Goal: Task Accomplishment & Management: Complete application form

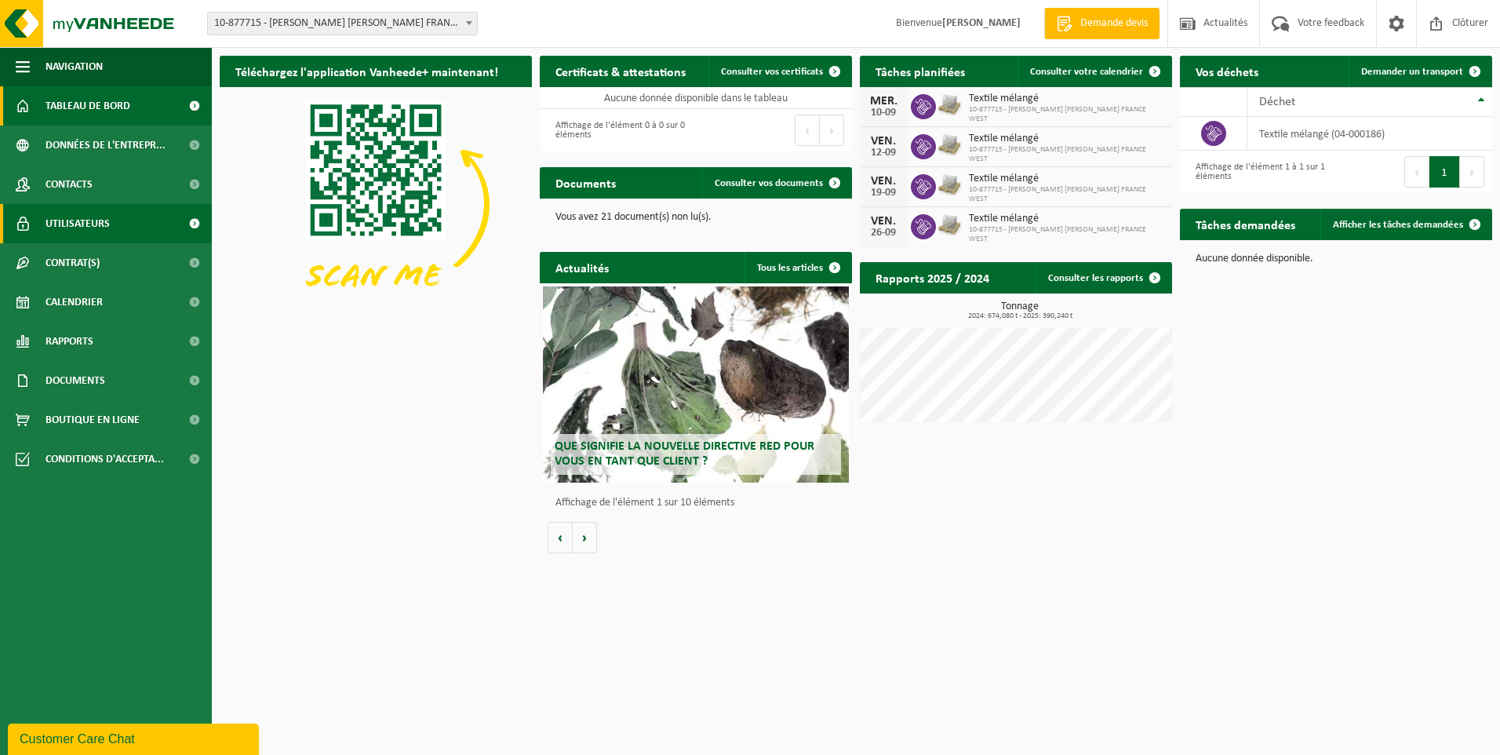
click at [99, 225] on span "Utilisateurs" at bounding box center [77, 223] width 64 height 39
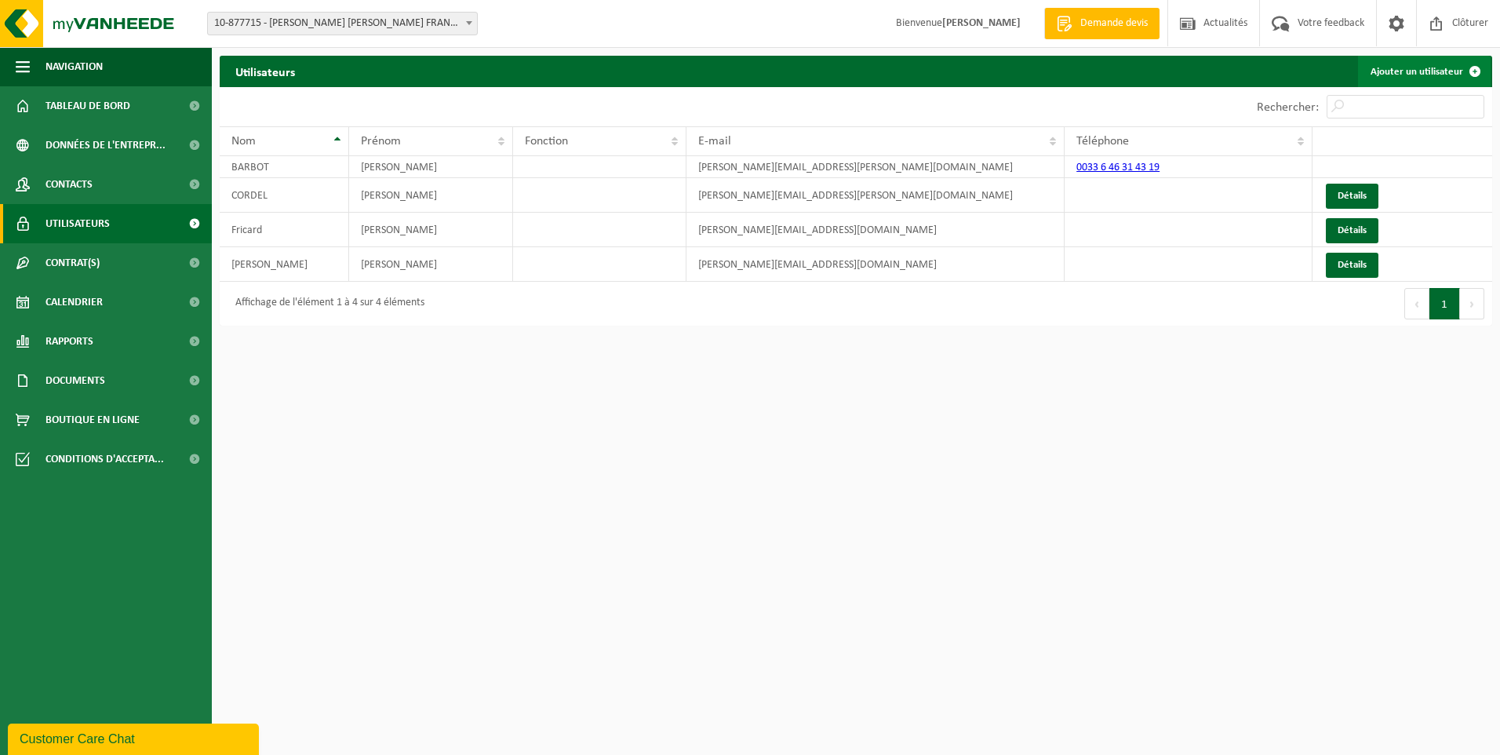
click at [1445, 67] on link "Ajouter un utilisateur" at bounding box center [1424, 71] width 133 height 31
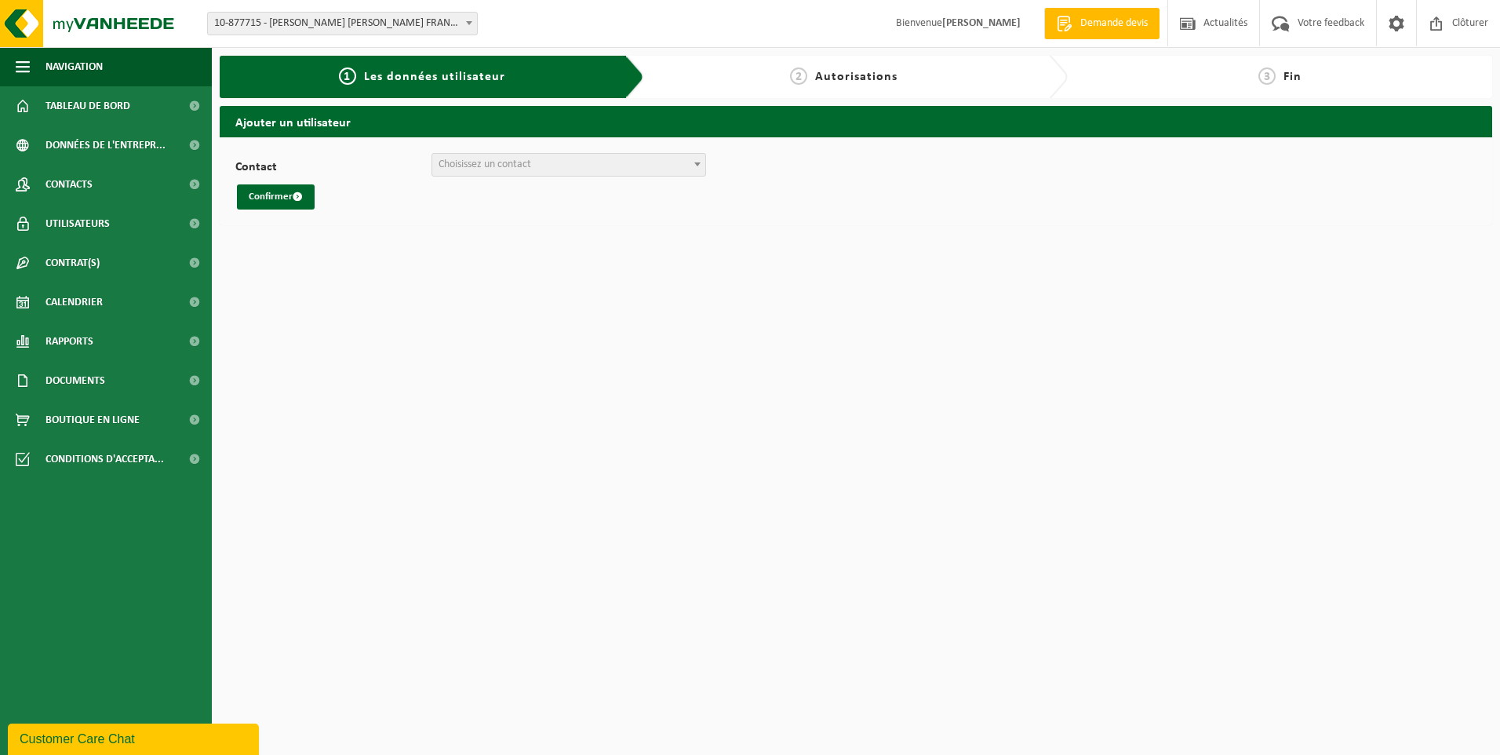
click at [536, 166] on span "Choisissez un contact" at bounding box center [568, 165] width 273 height 22
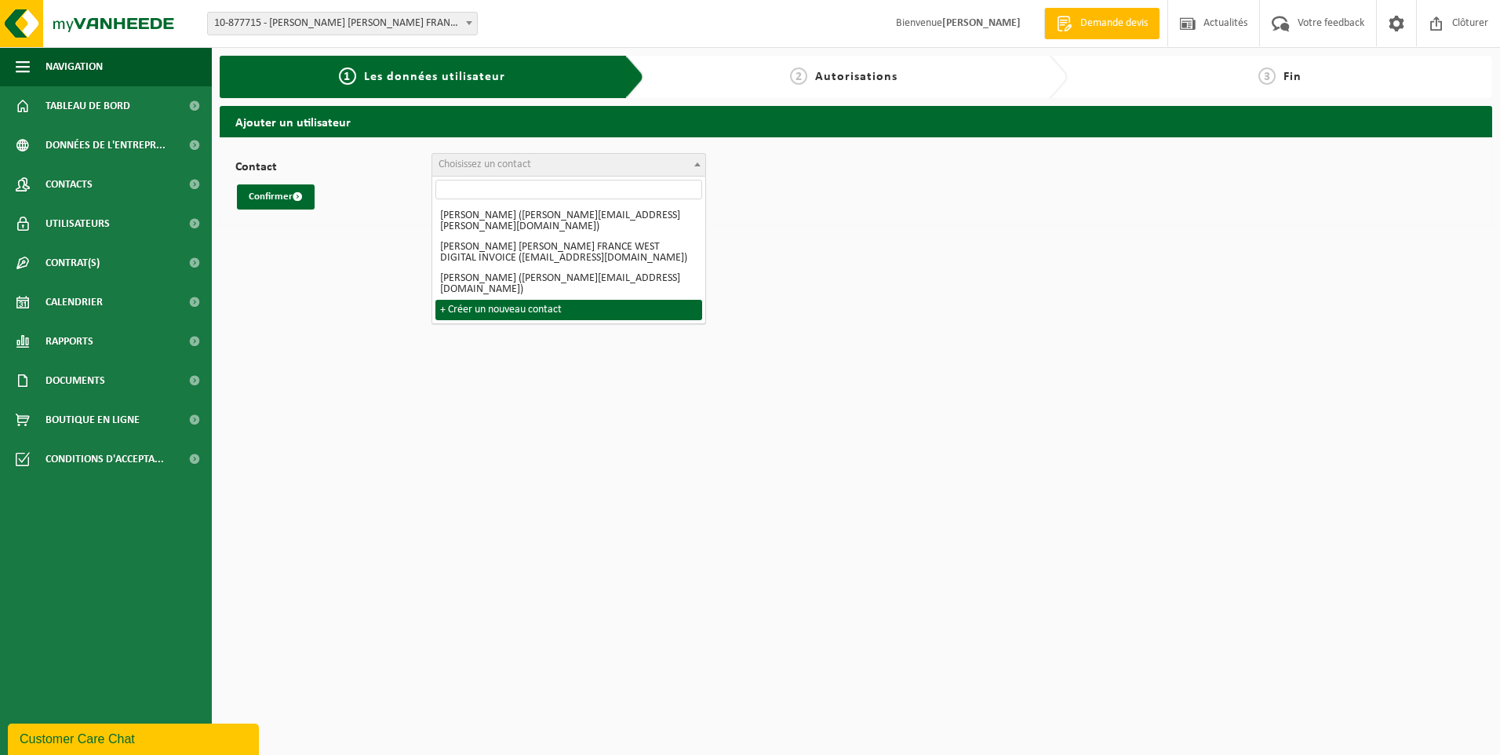
select select "0"
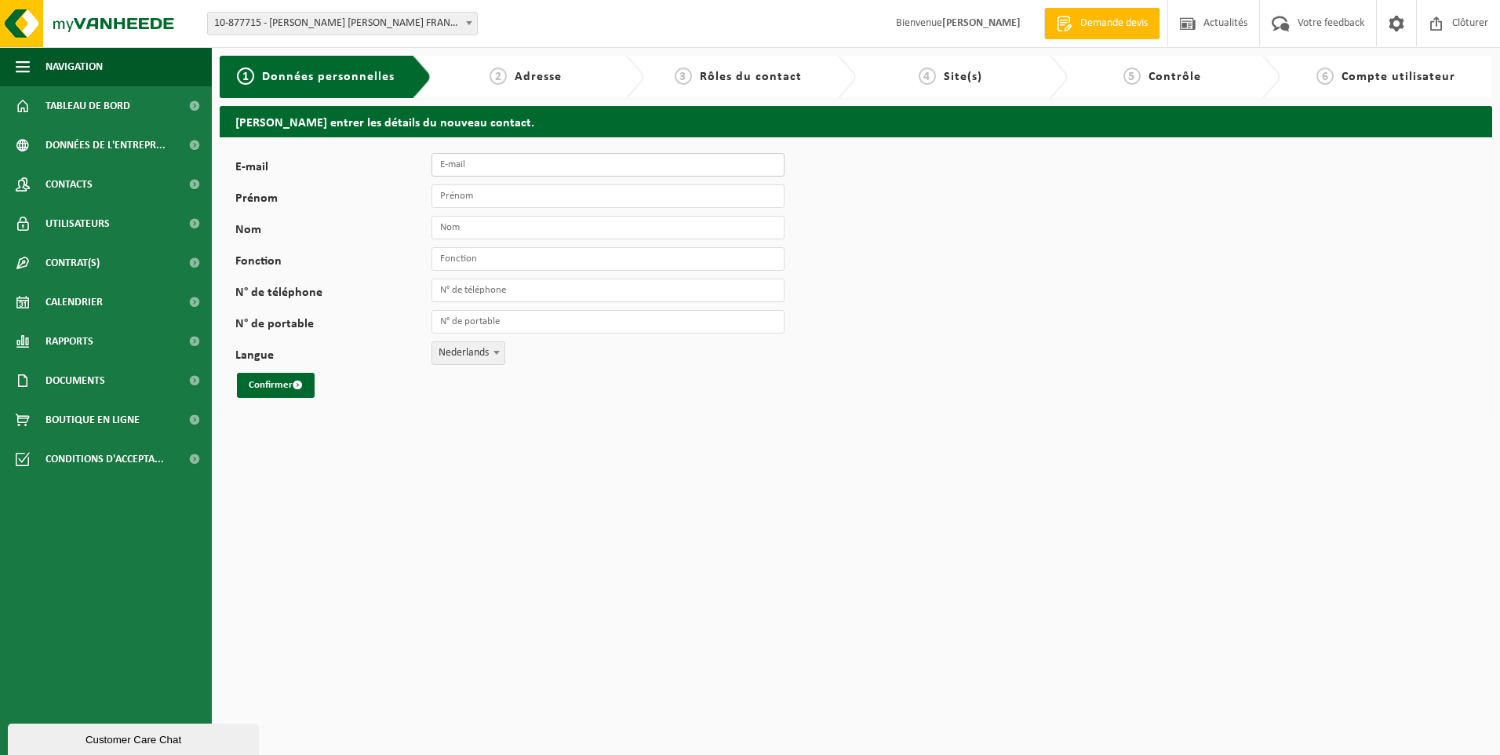
click at [488, 162] on input "E-mail" at bounding box center [607, 165] width 353 height 24
type input "[EMAIL_ADDRESS][DOMAIN_NAME]"
type input "Agathe"
type input "LABROUSSE"
type input "[PHONE_NUMBER]"
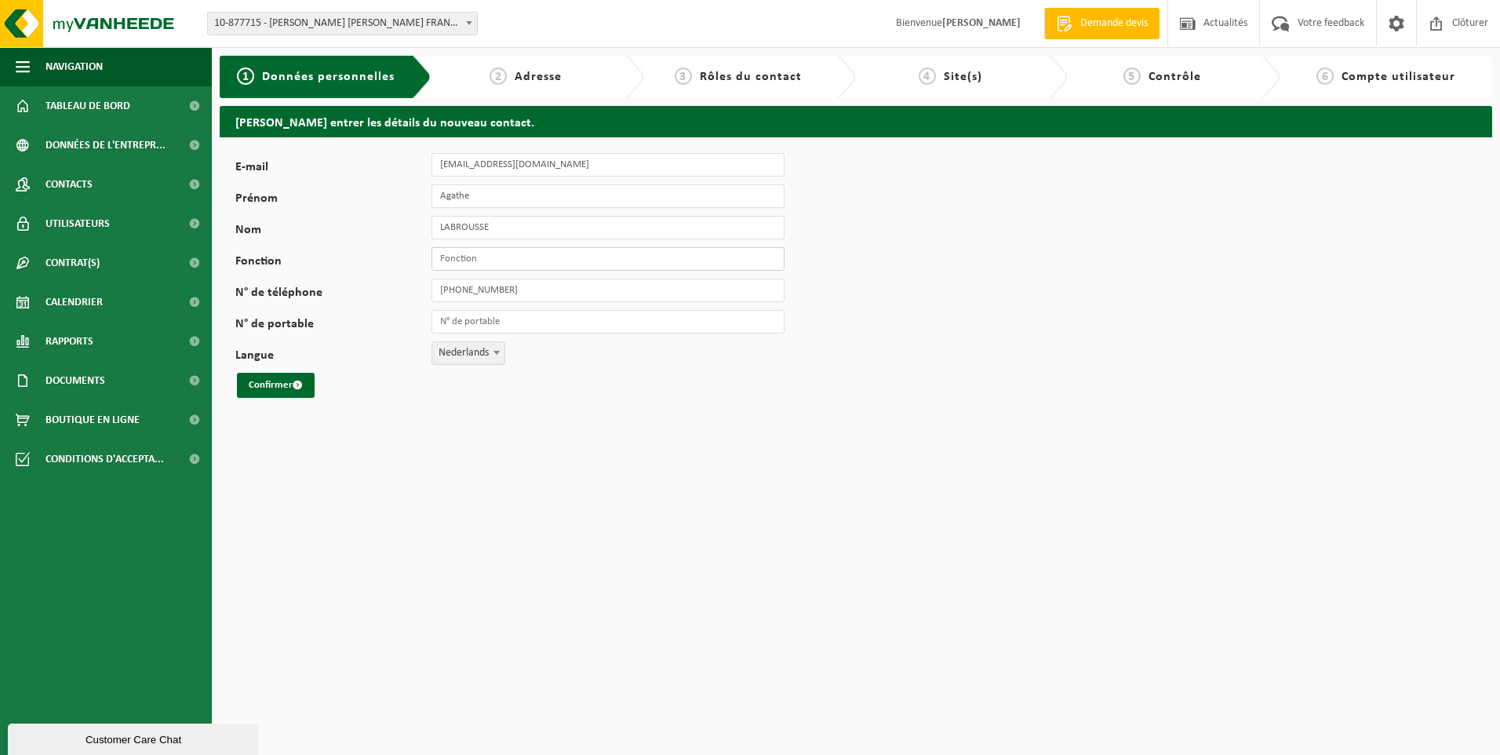
click at [468, 256] on input "Fonction" at bounding box center [607, 259] width 353 height 24
type input "h"
type input "HSE"
click at [494, 353] on b at bounding box center [496, 353] width 6 height 4
select select "1"
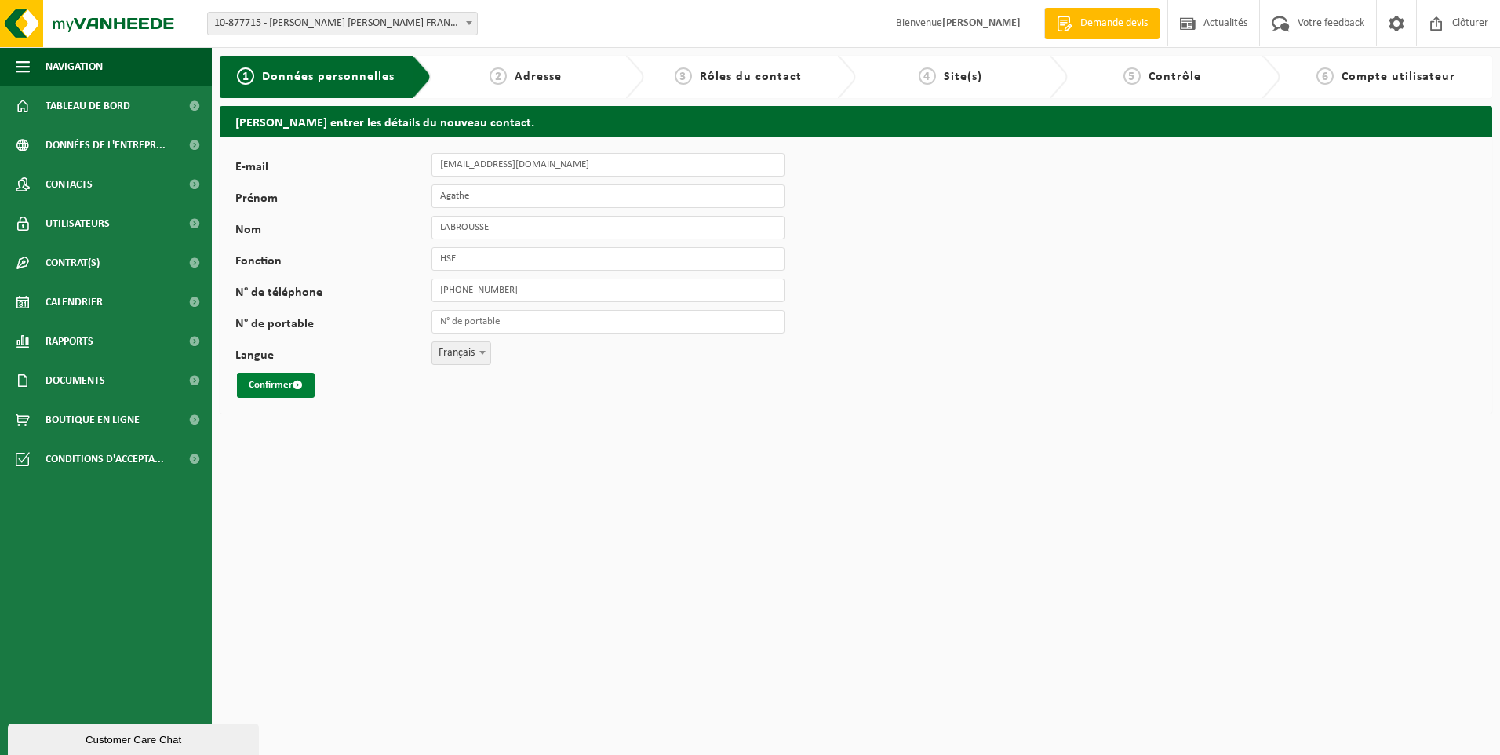
click at [264, 384] on button "Confirmer" at bounding box center [276, 385] width 78 height 25
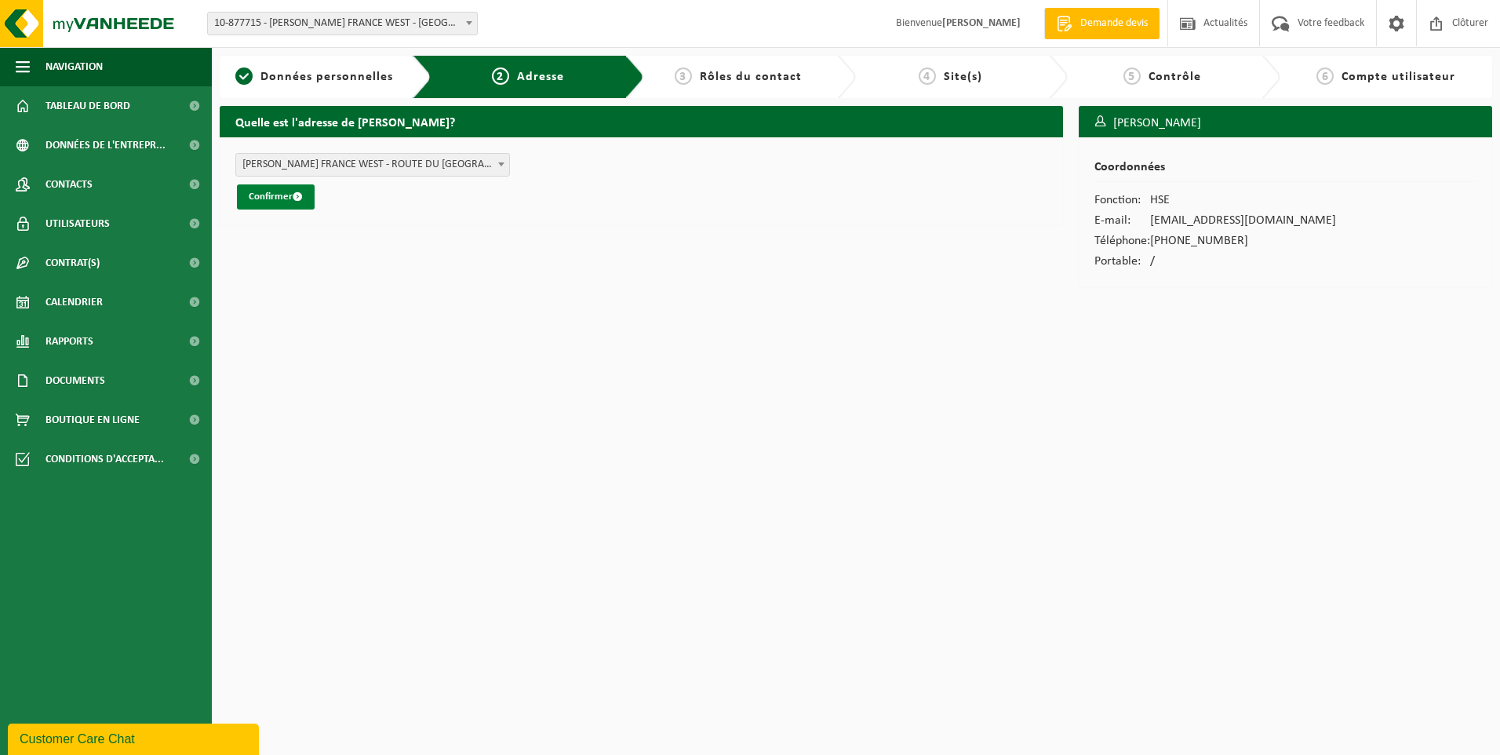
click at [276, 195] on button "Confirmer" at bounding box center [276, 196] width 78 height 25
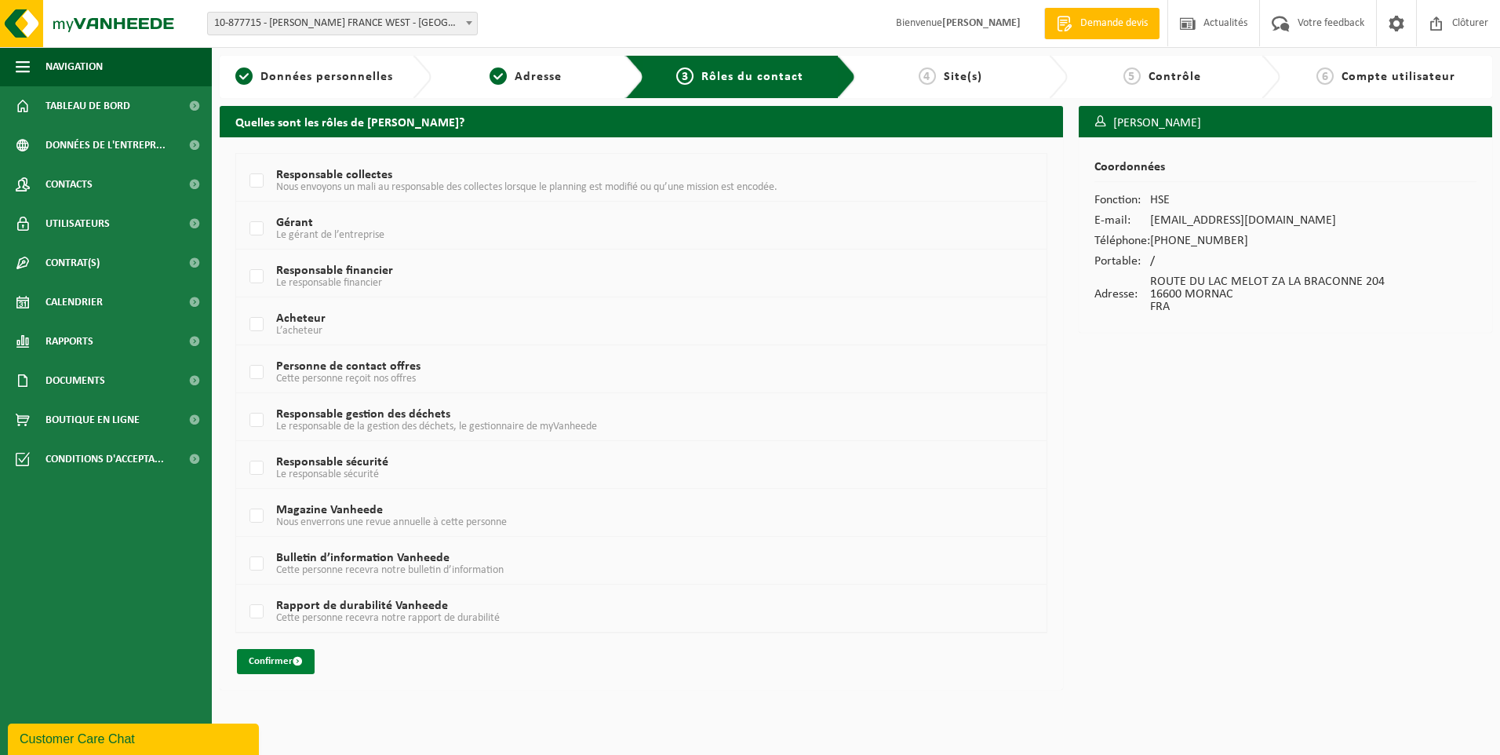
click at [275, 656] on button "Confirmer" at bounding box center [276, 661] width 78 height 25
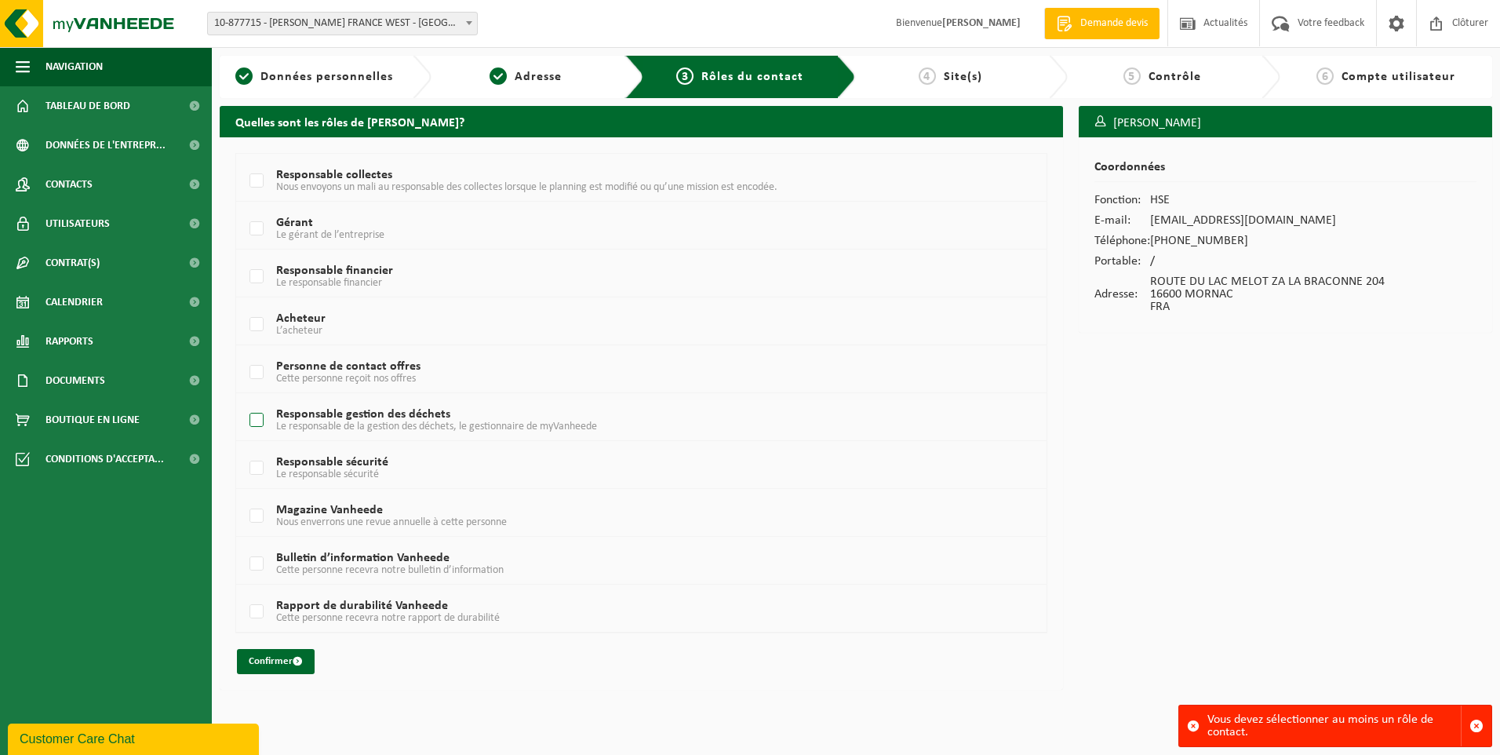
click at [260, 420] on label "Responsable gestion des déchets Le responsable de la gestion des déchets, le ge…" at bounding box center [607, 421] width 722 height 24
click at [244, 401] on input "Responsable gestion des déchets Le responsable de la gestion des déchets, le ge…" at bounding box center [243, 400] width 1 height 1
checkbox input "true"
click at [275, 664] on button "Confirmer" at bounding box center [276, 661] width 78 height 25
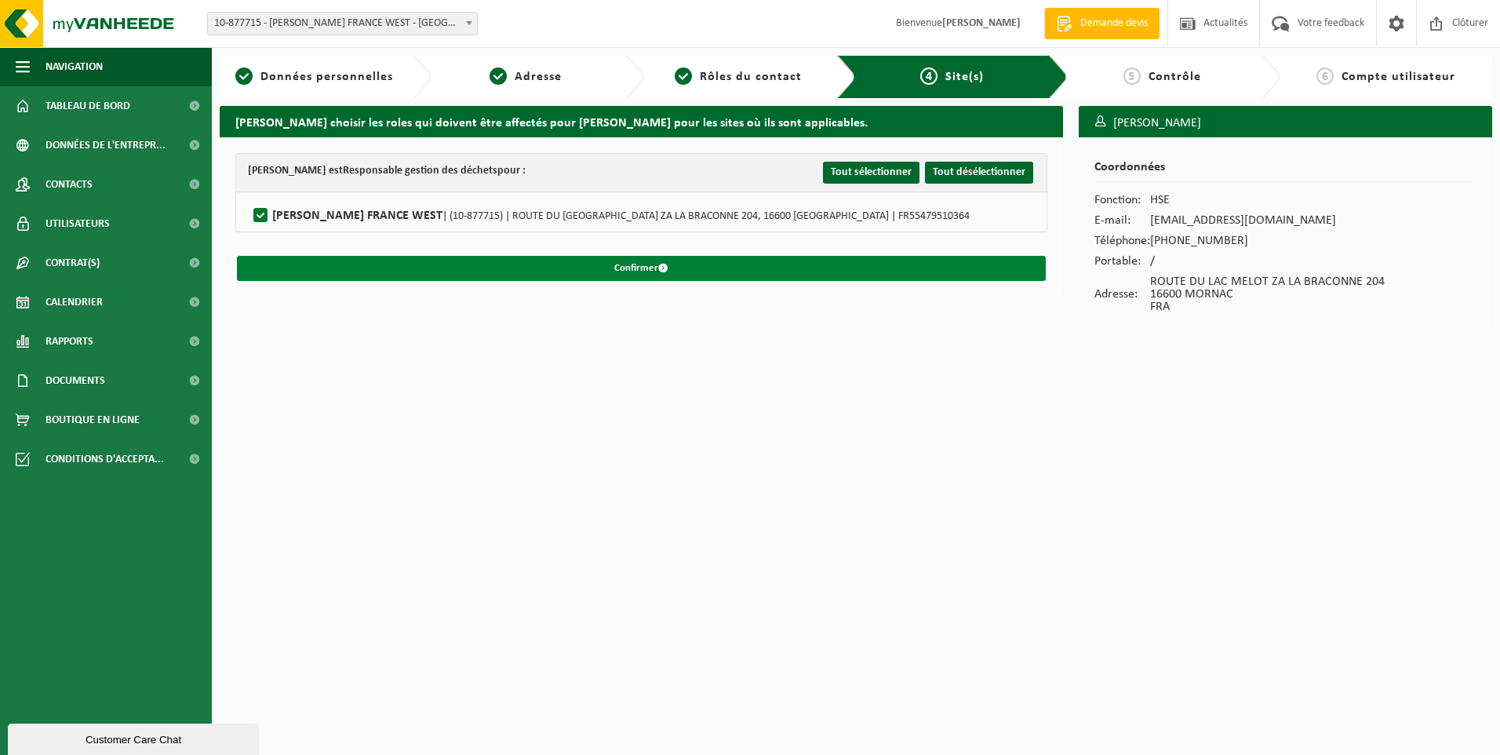
click at [644, 267] on button "Confirmer" at bounding box center [641, 268] width 809 height 25
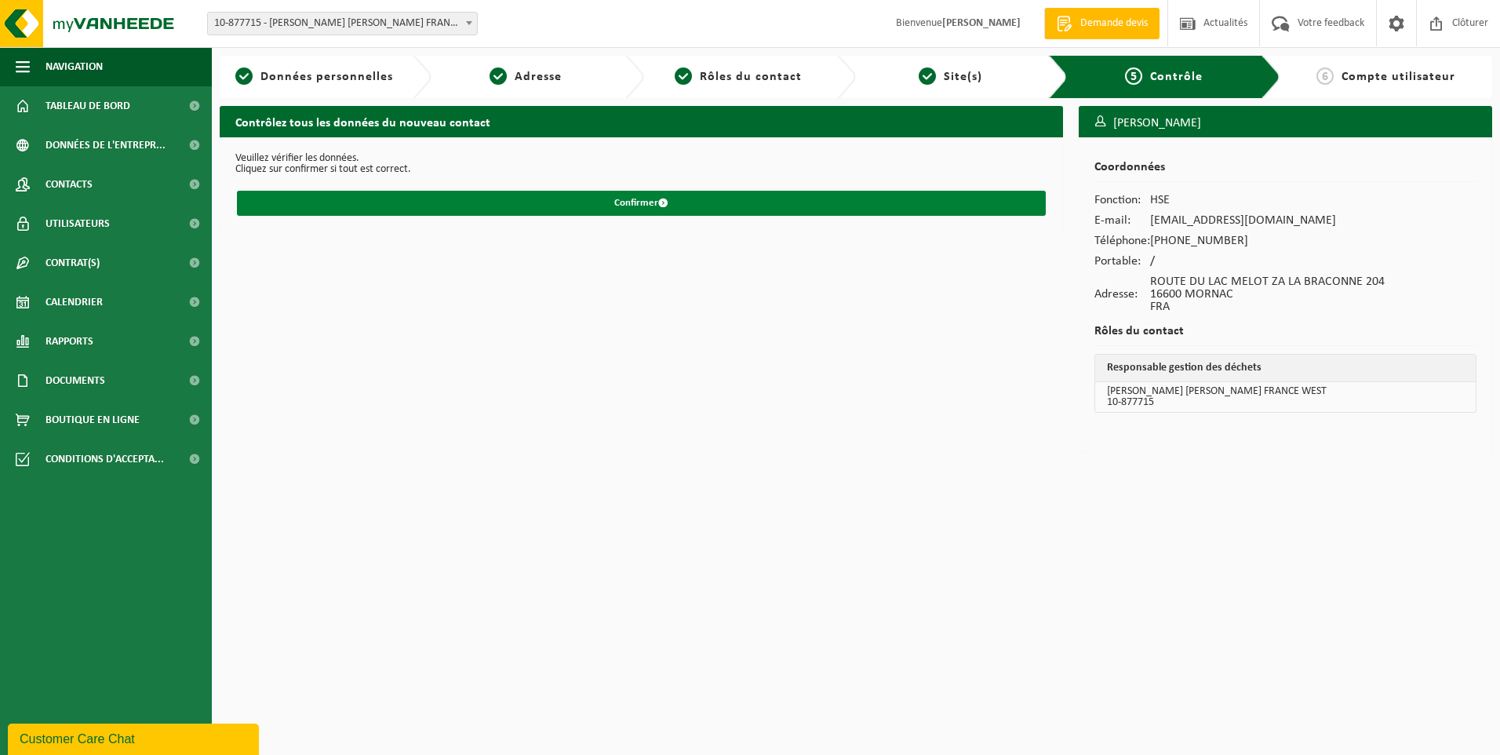
click at [642, 207] on button "Confirmer" at bounding box center [641, 203] width 809 height 25
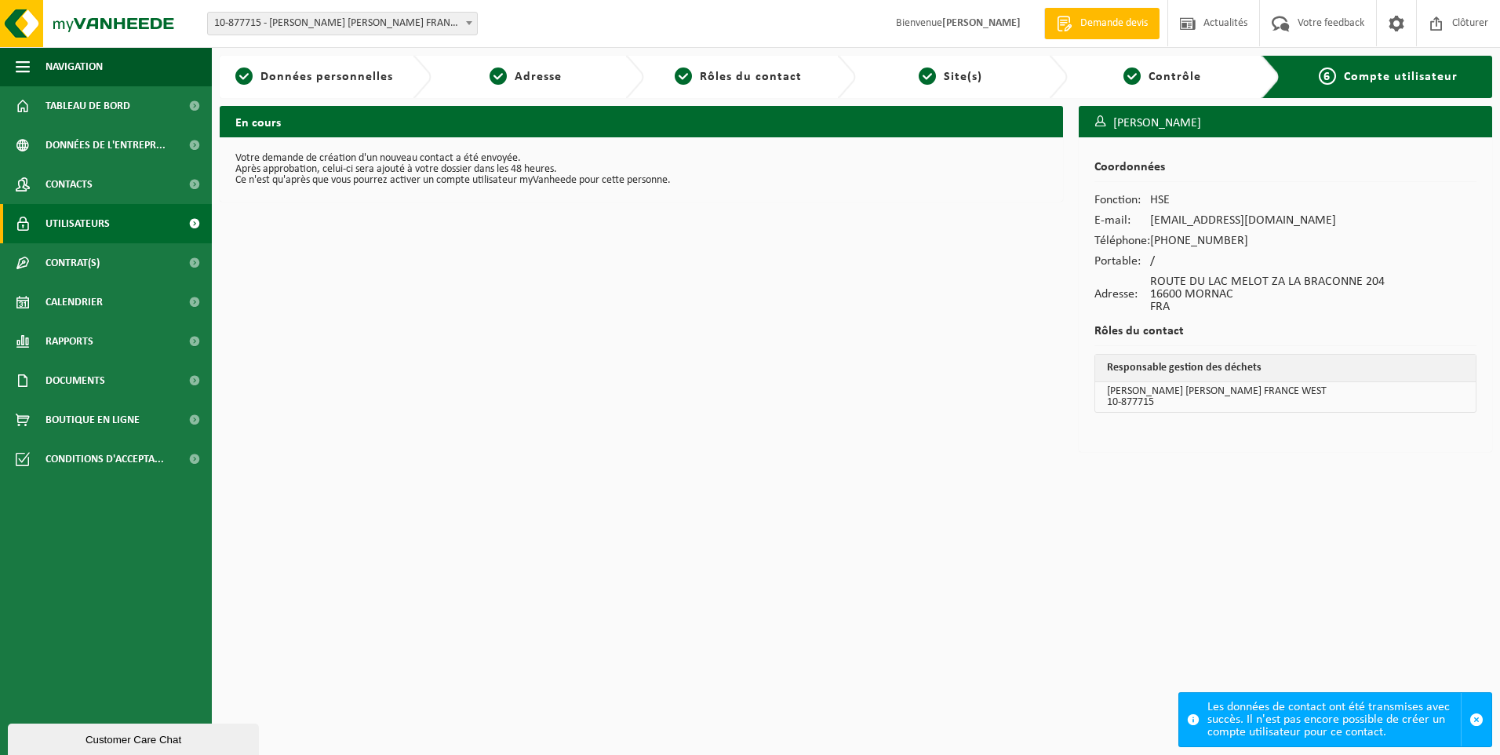
click at [71, 220] on span "Utilisateurs" at bounding box center [77, 223] width 64 height 39
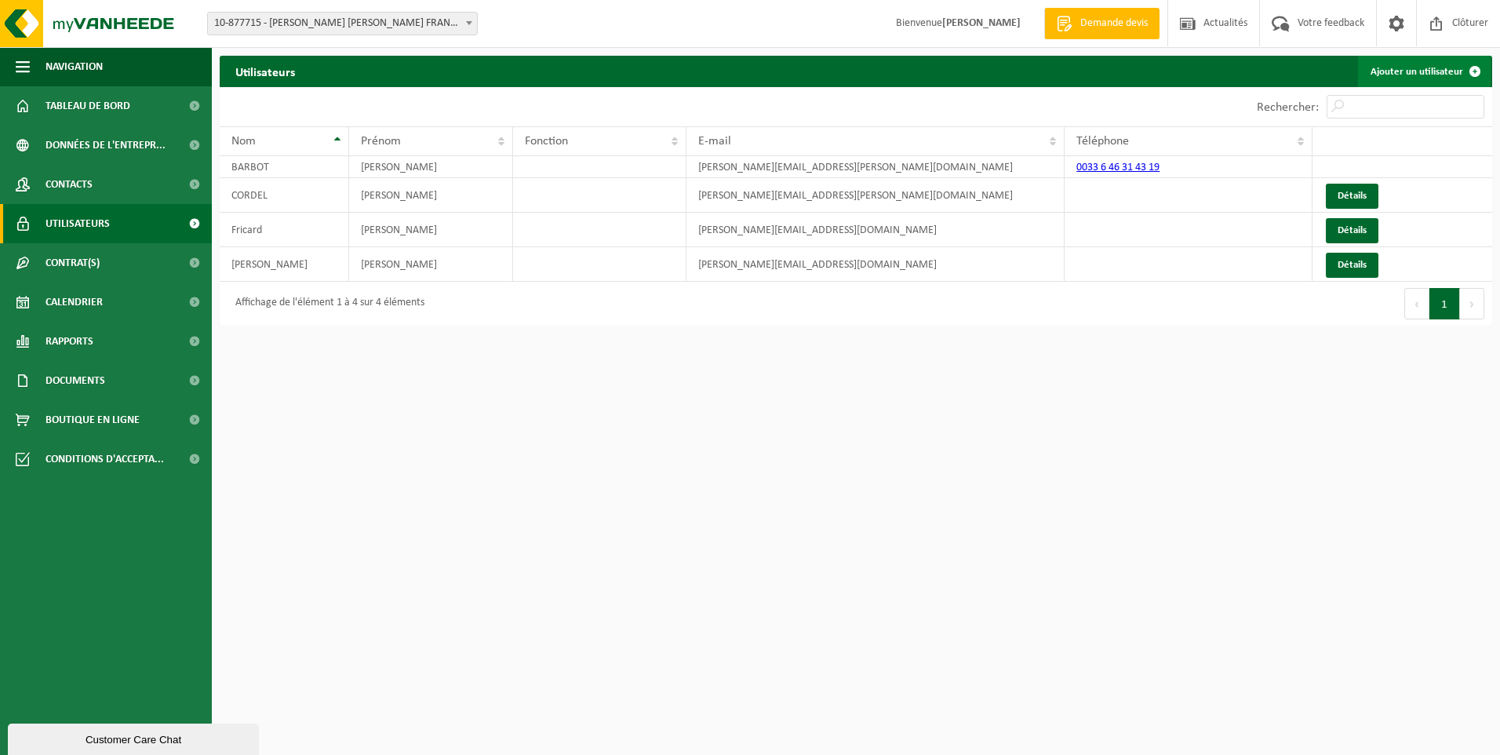
click at [1427, 71] on link "Ajouter un utilisateur" at bounding box center [1424, 71] width 133 height 31
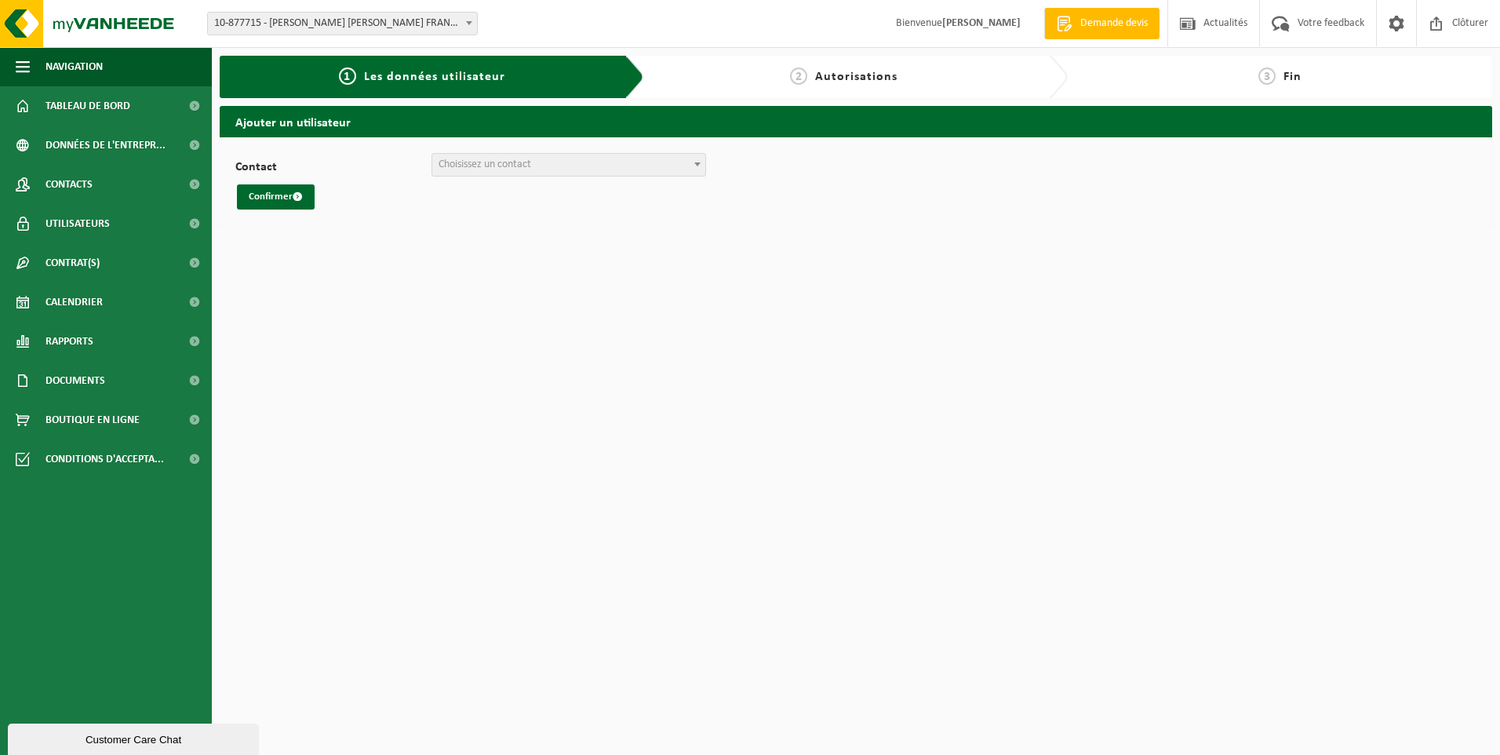
click at [541, 169] on span "Choisissez un contact" at bounding box center [568, 165] width 273 height 22
type input "E"
type input "e"
type input "epiphanie.gouesse"
click at [681, 372] on html "Site: 10-877715 - ADLER PELZER FRANCE WEST - MORNAC 10-877715 - ADLER PELZER FR…" at bounding box center [750, 377] width 1500 height 755
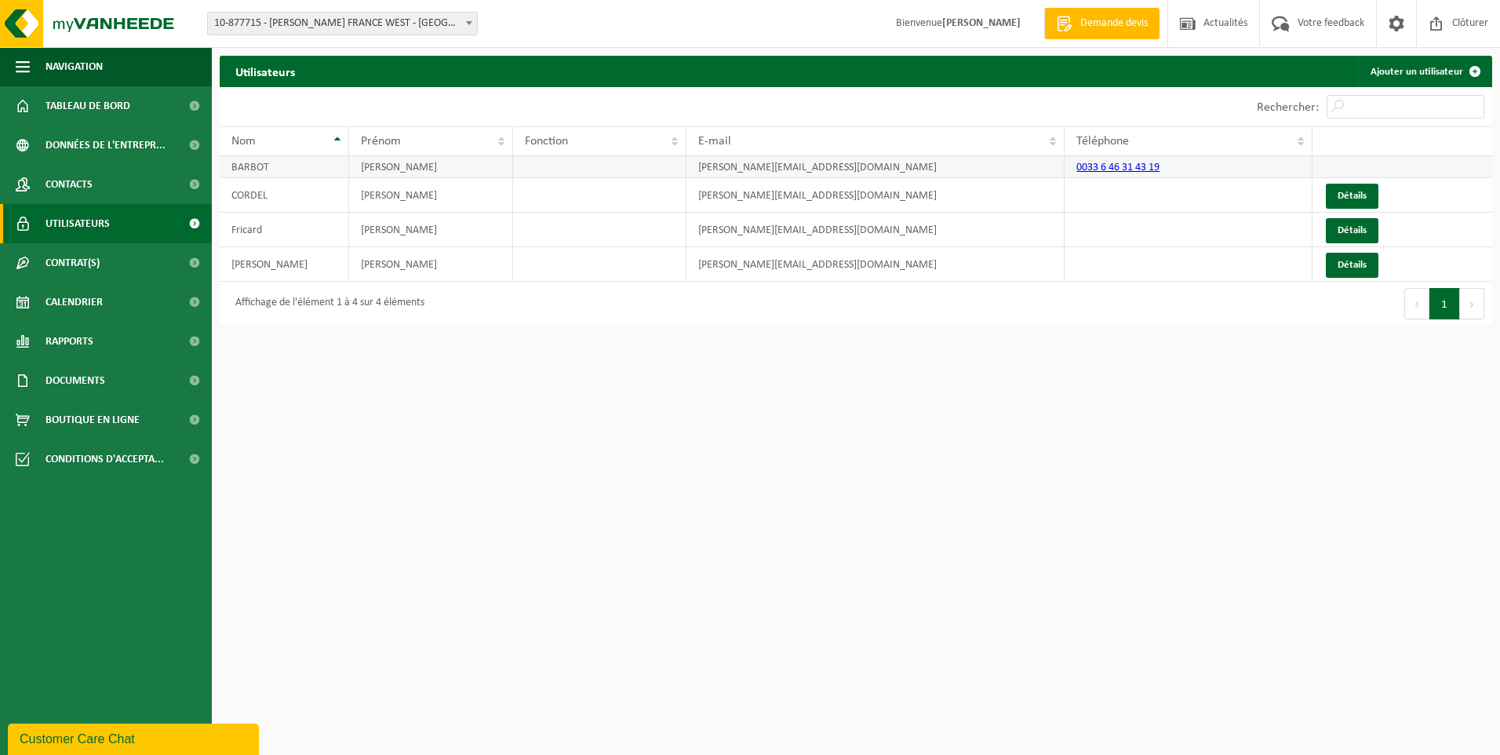
click at [544, 162] on td at bounding box center [599, 167] width 173 height 22
click at [402, 163] on td "CLAUDE" at bounding box center [431, 167] width 164 height 22
click at [304, 166] on td "BARBOT" at bounding box center [284, 167] width 129 height 22
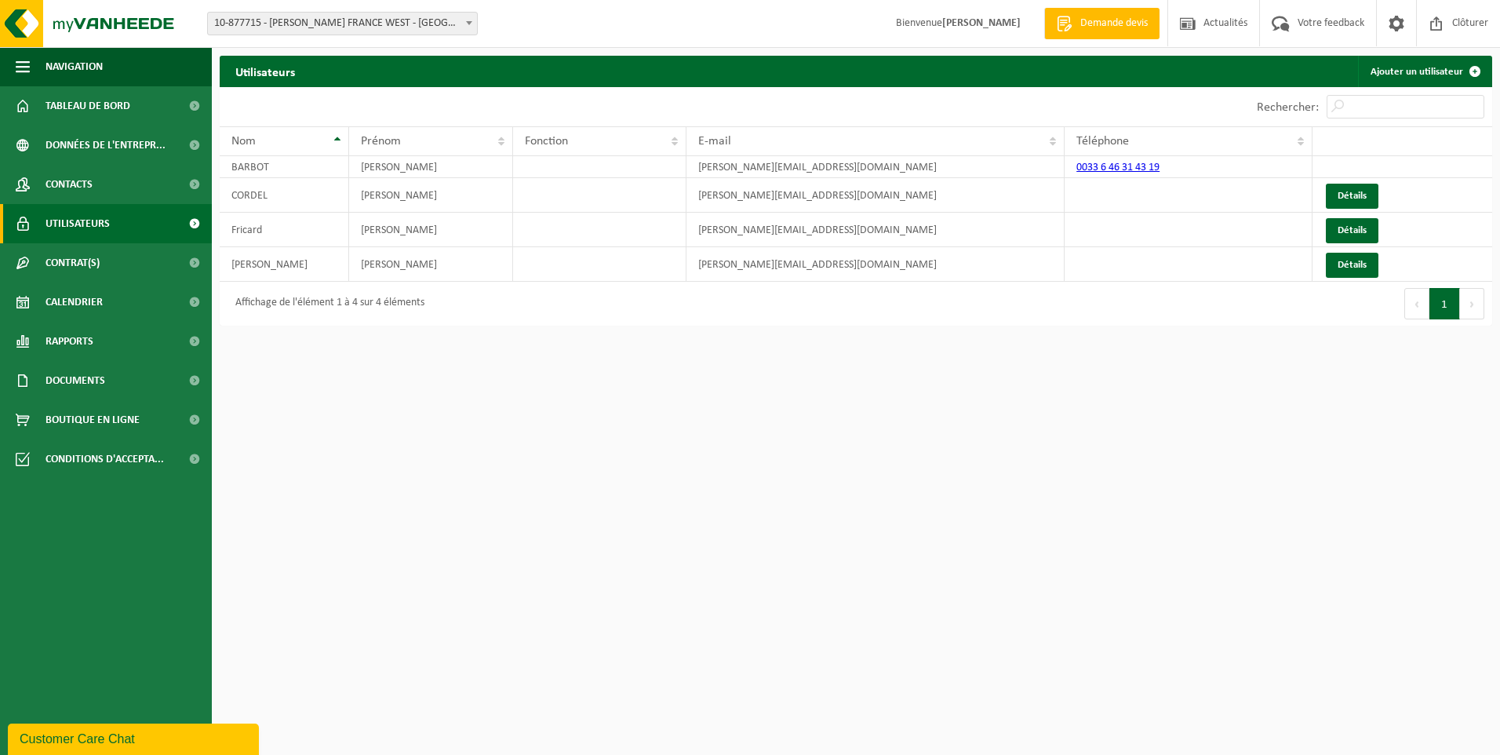
click at [790, 427] on html "Site: 10-877715 - ADLER PELZER FRANCE WEST - MORNAC 10-877715 - ADLER PELZER FR…" at bounding box center [750, 377] width 1500 height 755
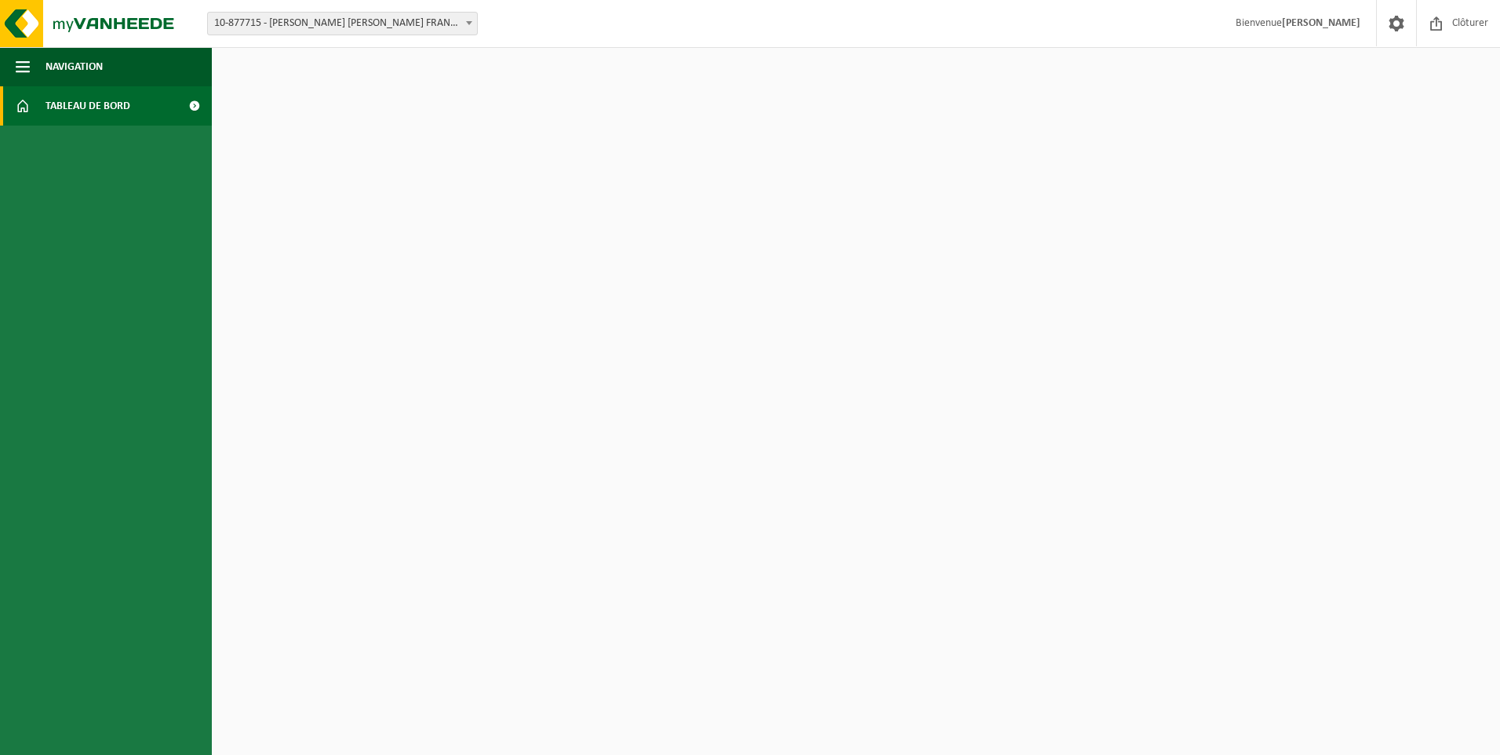
click at [104, 100] on span "Tableau de bord" at bounding box center [87, 105] width 85 height 39
click at [106, 75] on button "Navigation" at bounding box center [106, 66] width 212 height 39
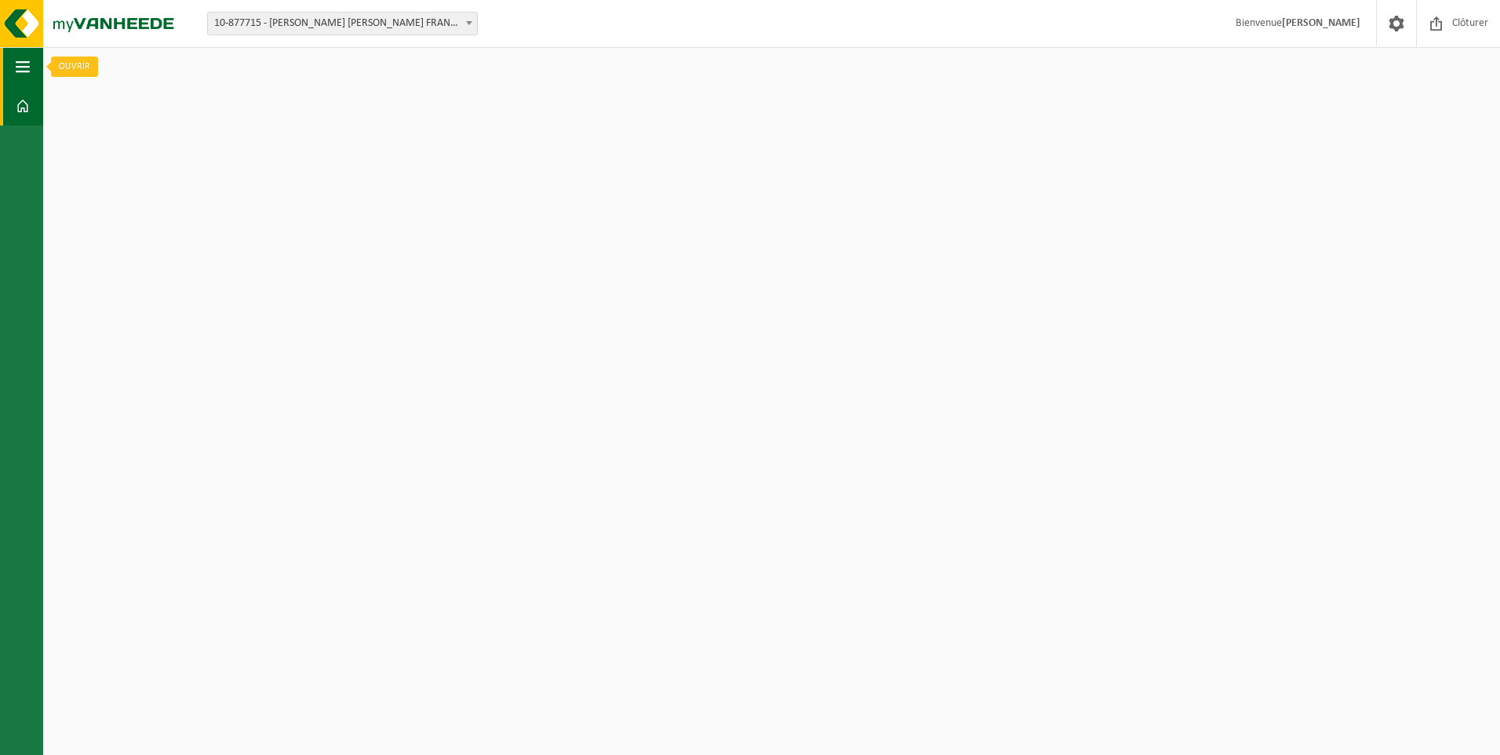
click at [35, 69] on button "Navigation" at bounding box center [21, 66] width 43 height 39
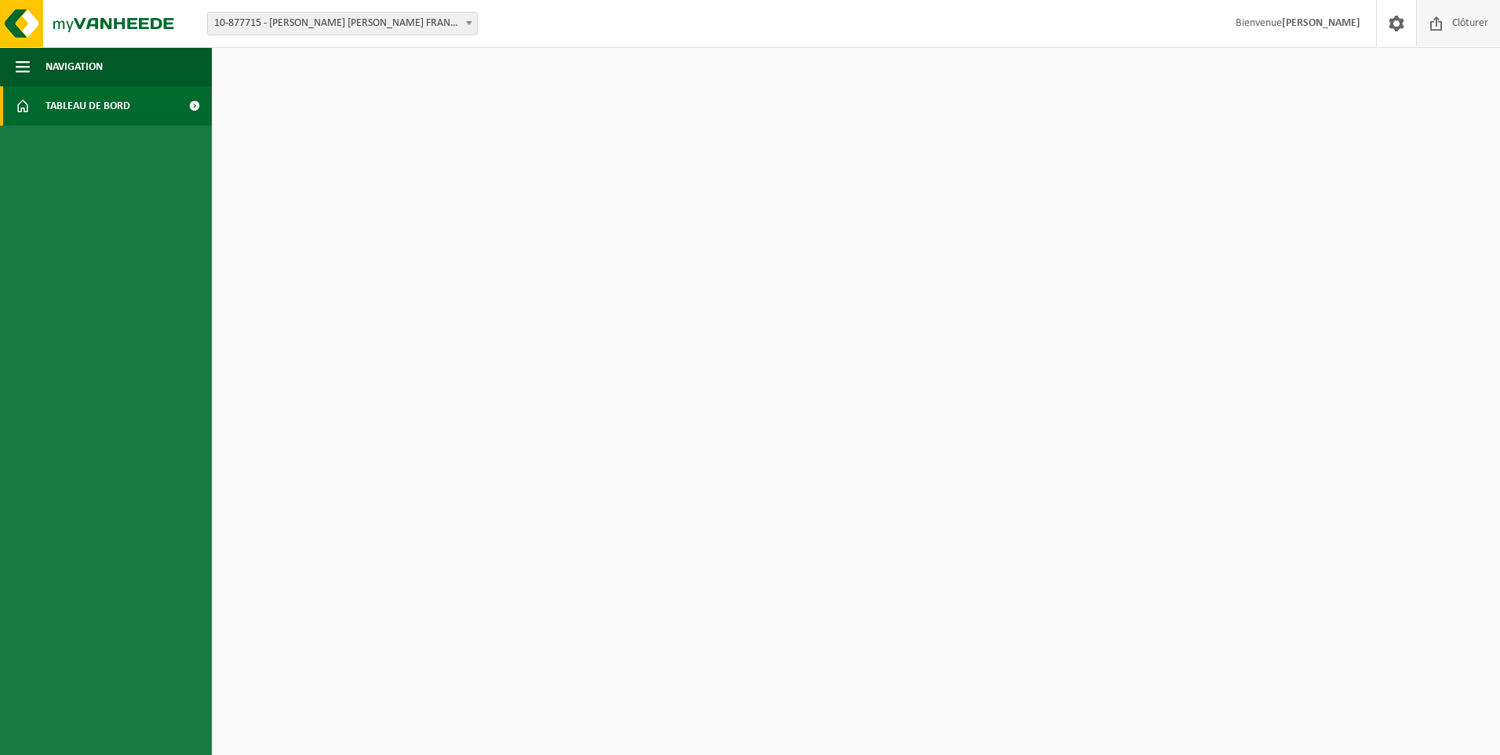
click at [1460, 22] on span "Clôturer" at bounding box center [1470, 23] width 44 height 46
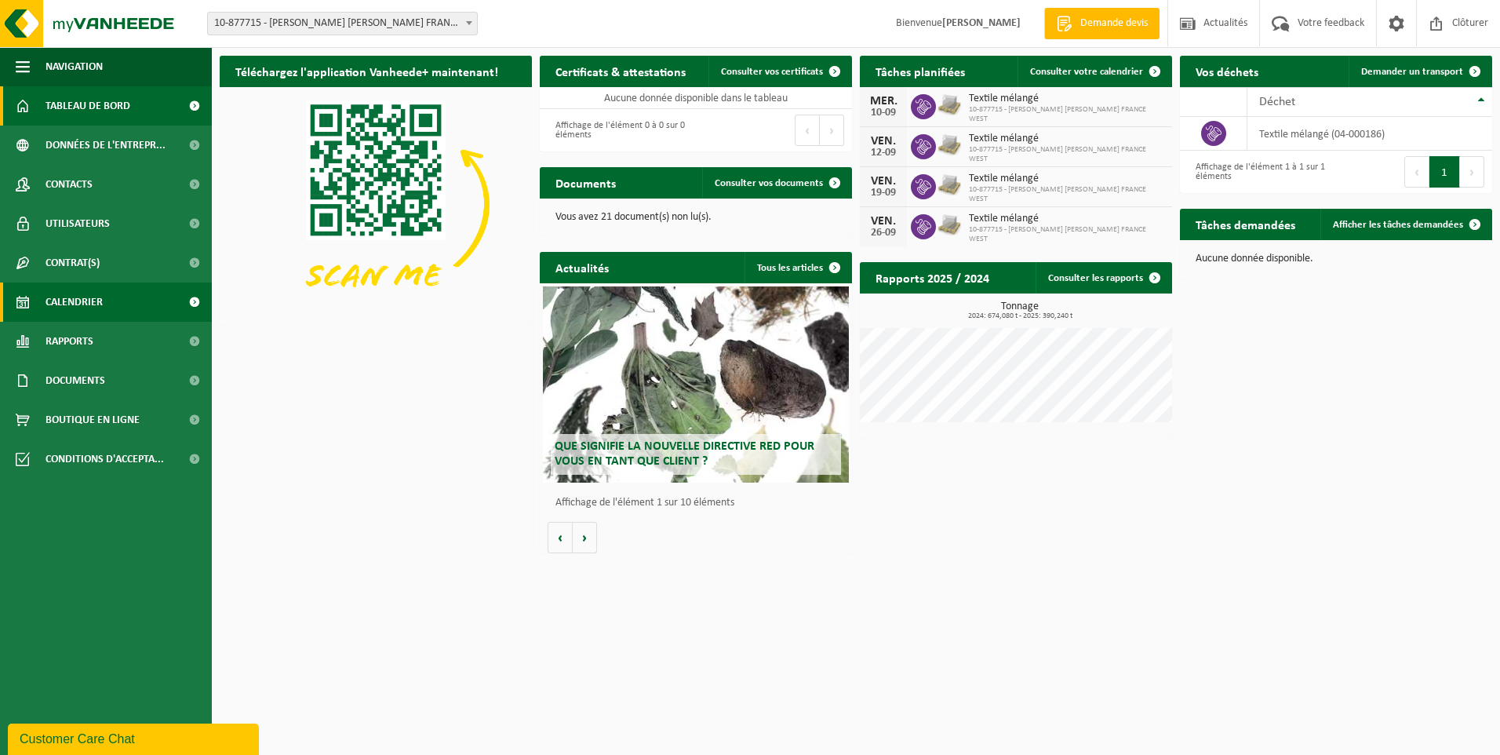
click at [89, 313] on span "Calendrier" at bounding box center [73, 301] width 57 height 39
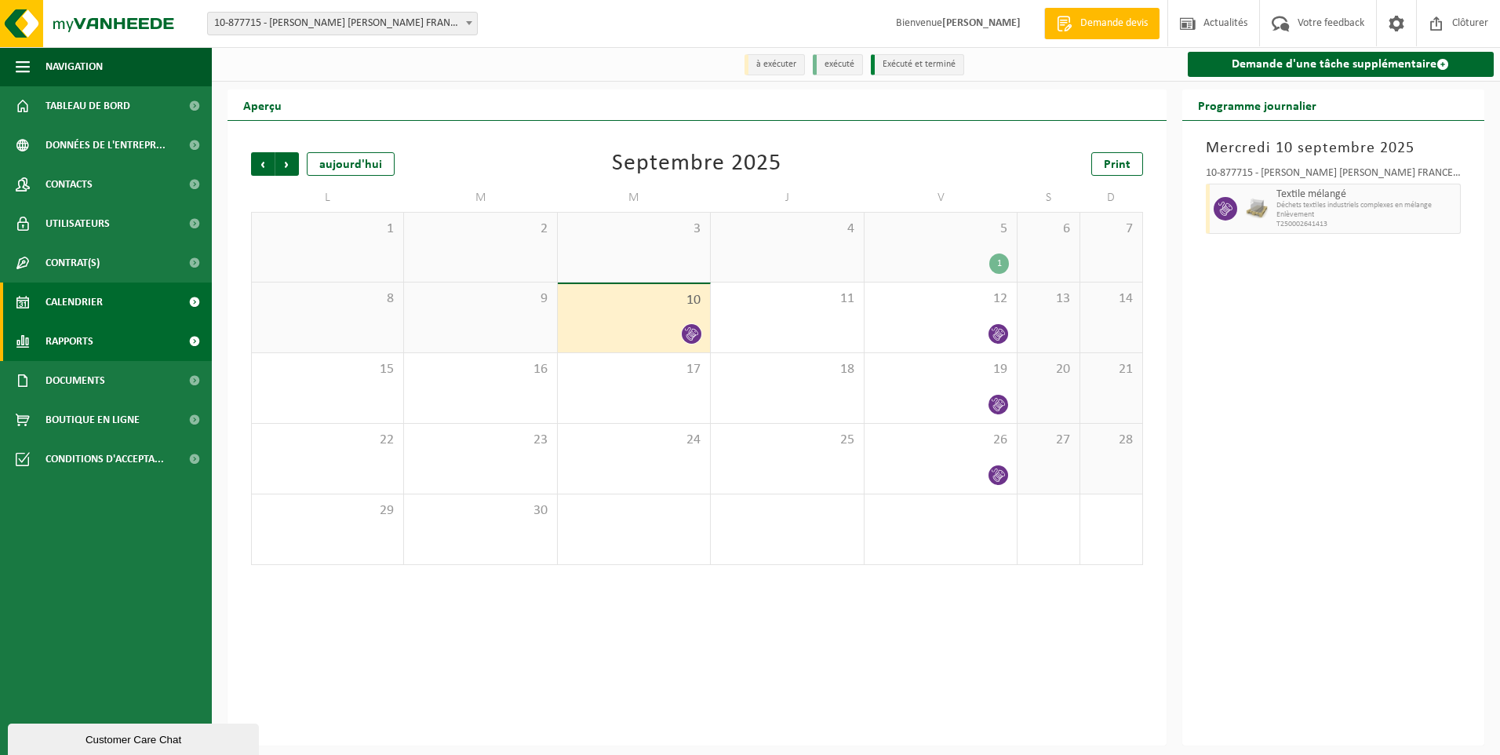
click at [82, 343] on span "Rapports" at bounding box center [69, 341] width 48 height 39
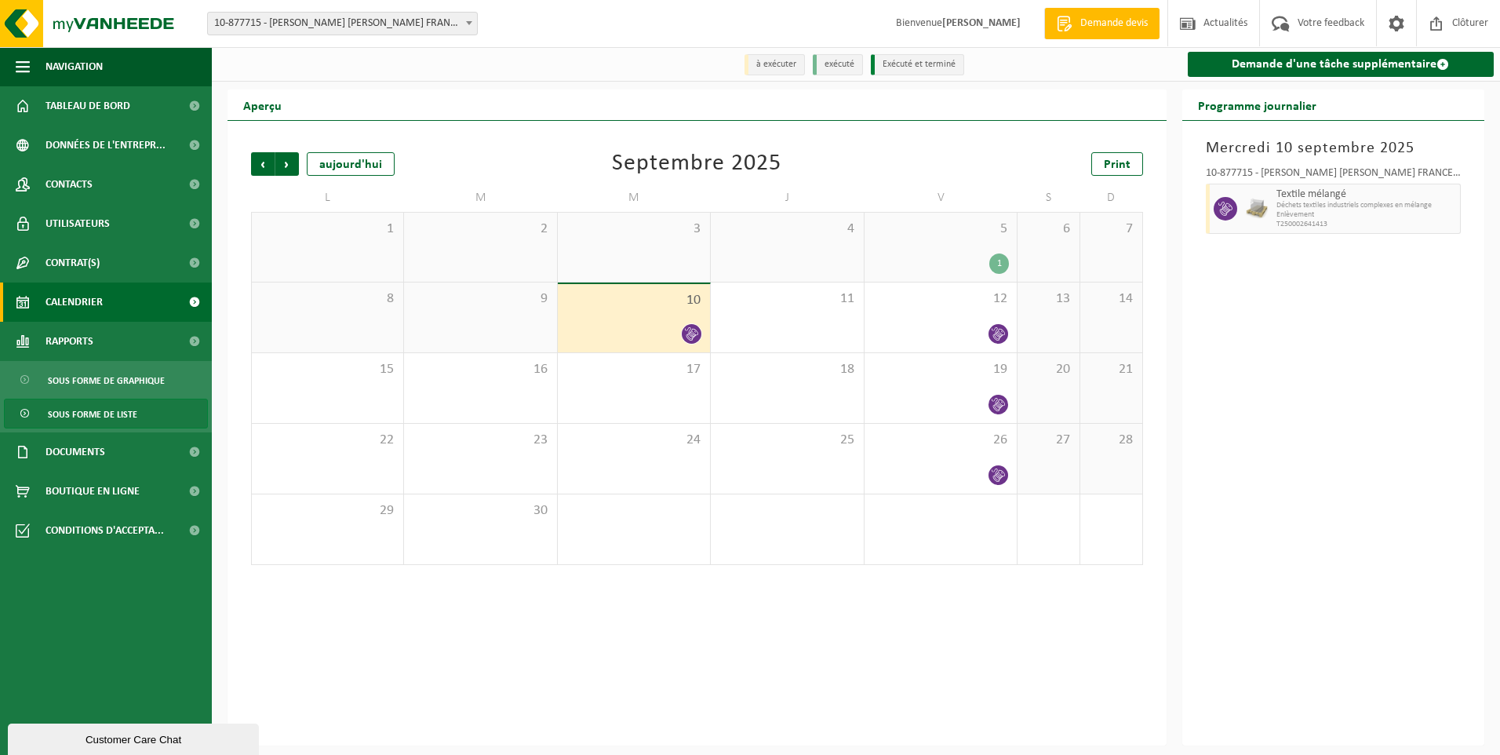
click at [79, 414] on span "Sous forme de liste" at bounding box center [92, 414] width 89 height 30
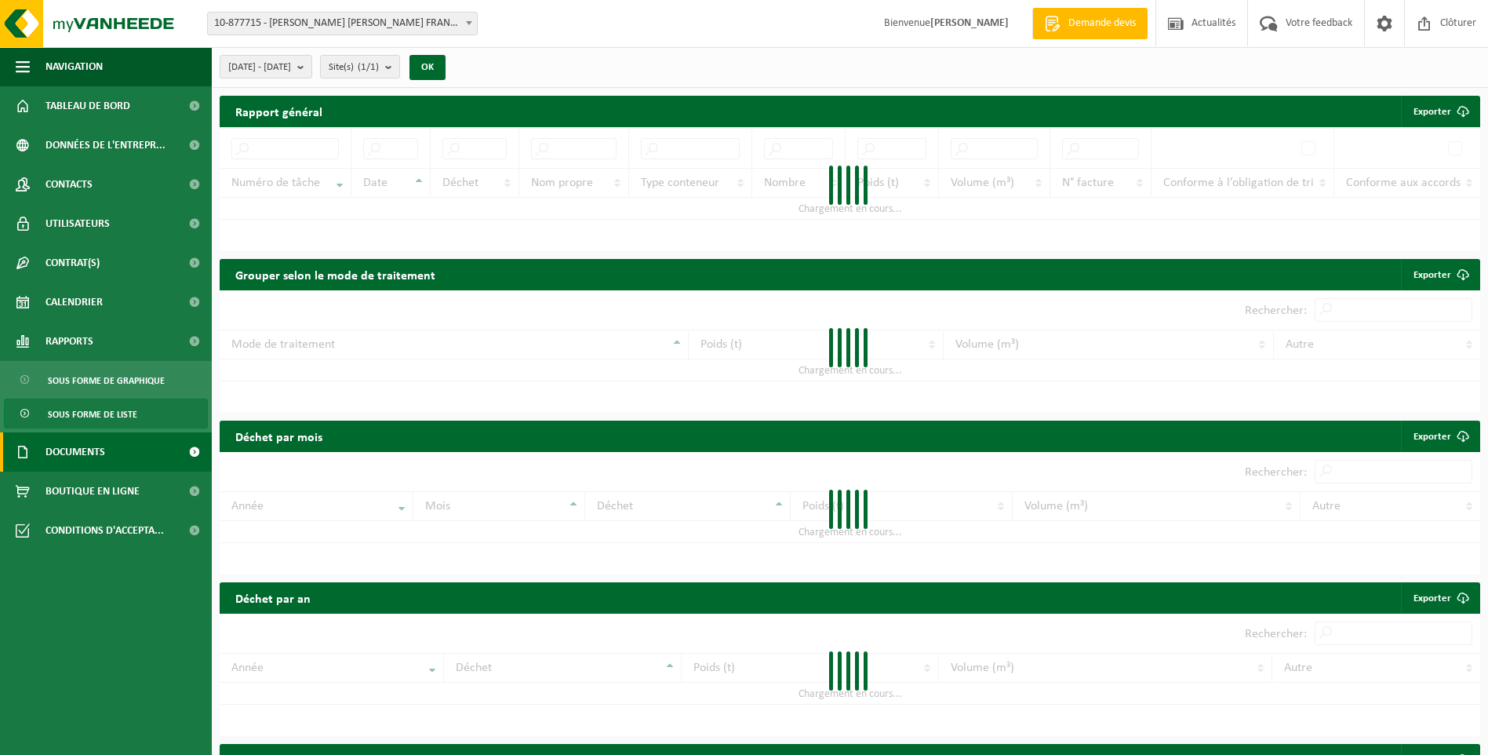
click at [82, 451] on span "Documents" at bounding box center [75, 451] width 60 height 39
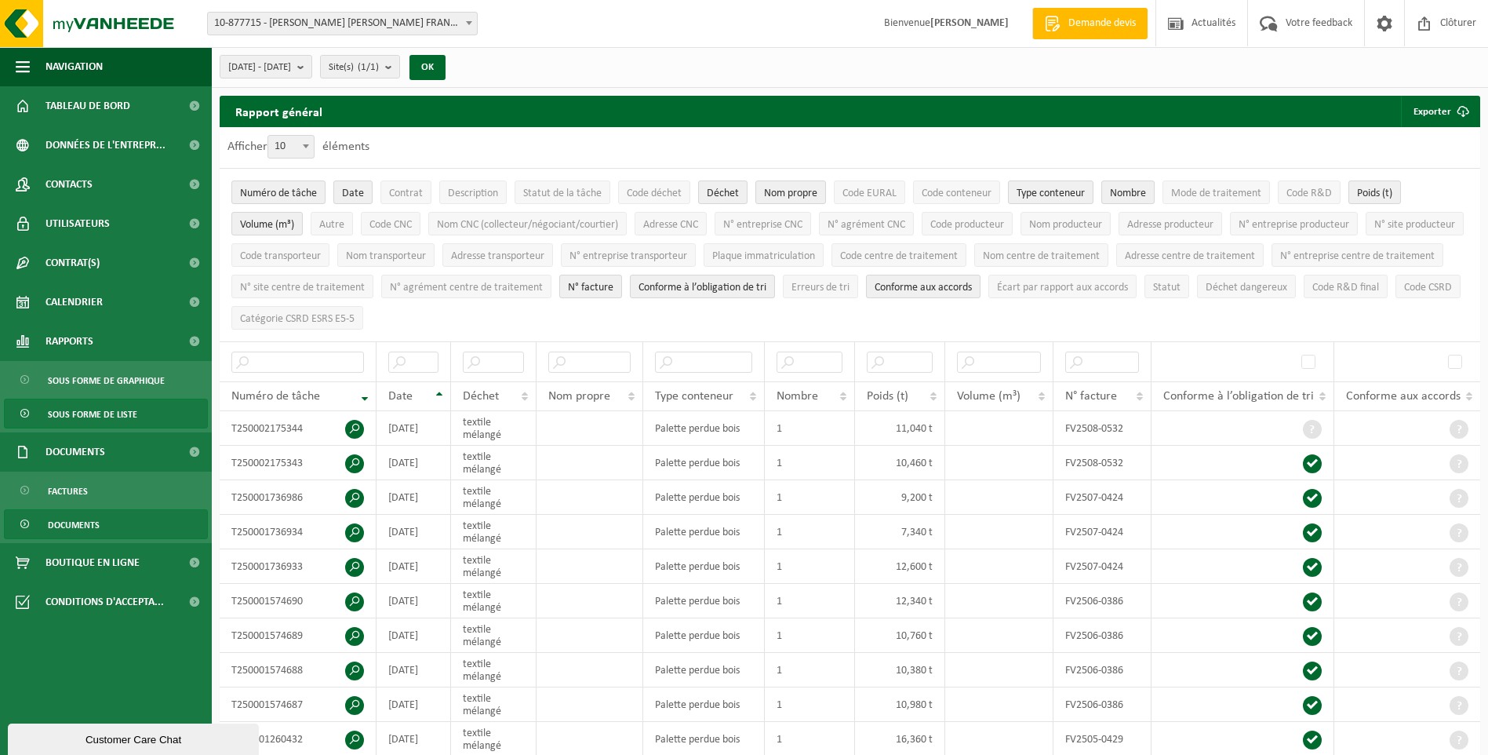
click at [86, 515] on span "Documents" at bounding box center [74, 525] width 52 height 30
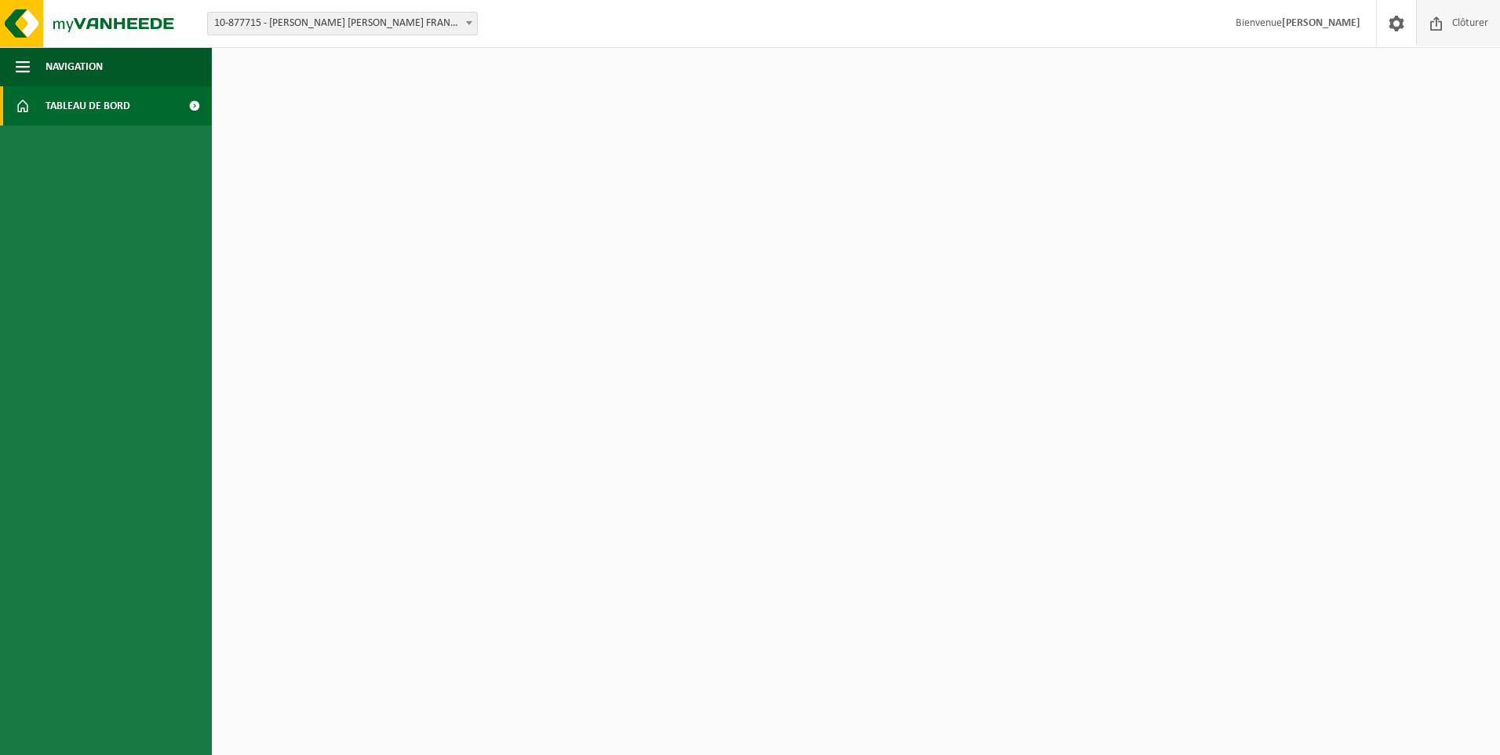
click at [1484, 20] on span "Clôturer" at bounding box center [1470, 23] width 44 height 46
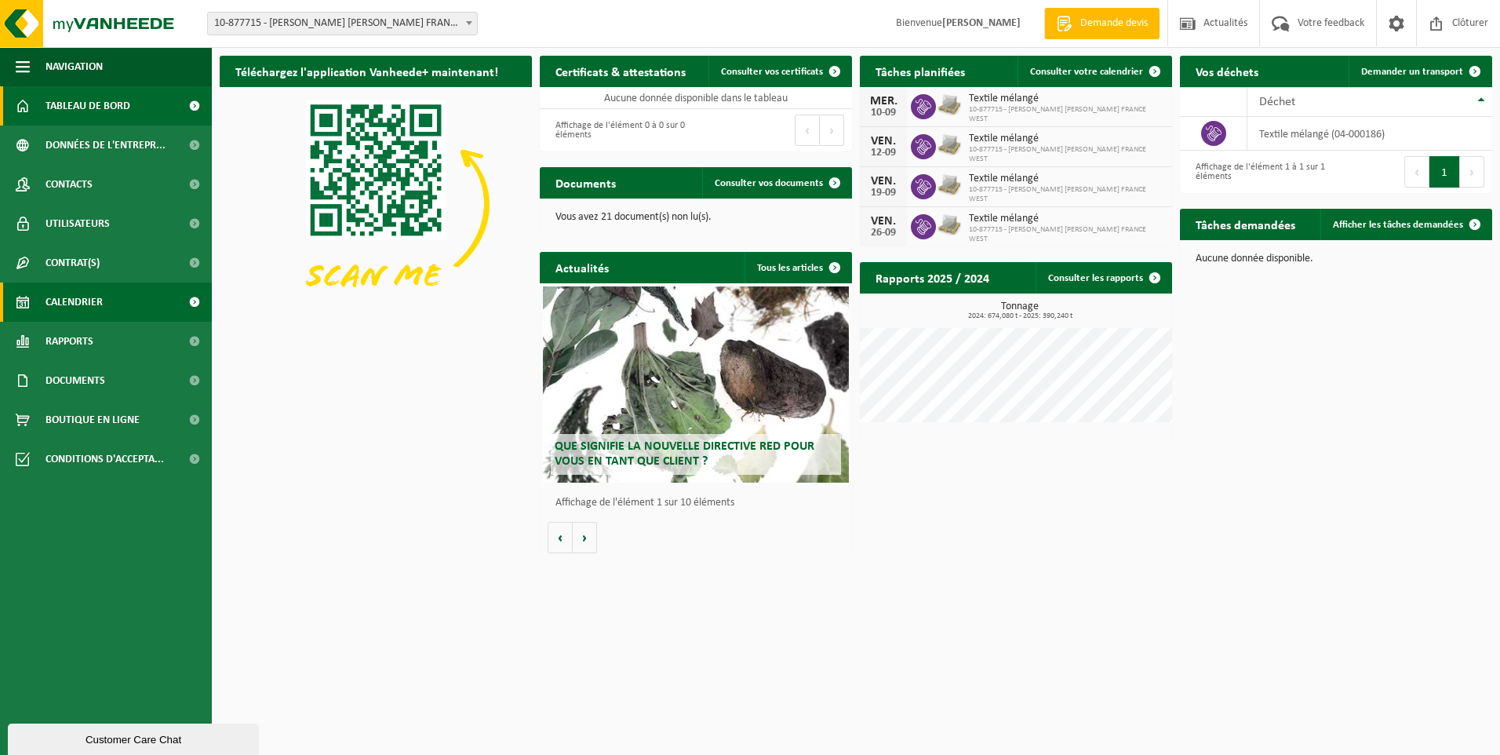
click at [67, 302] on span "Calendrier" at bounding box center [73, 301] width 57 height 39
